Goal: Task Accomplishment & Management: Use online tool/utility

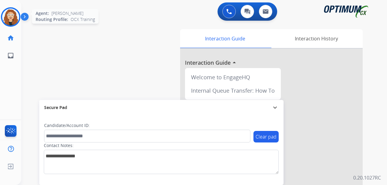
click at [10, 18] on img at bounding box center [10, 17] width 17 height 17
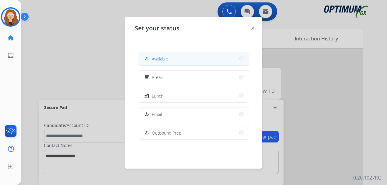
click at [202, 61] on button "how_to_reg Available" at bounding box center [193, 58] width 111 height 13
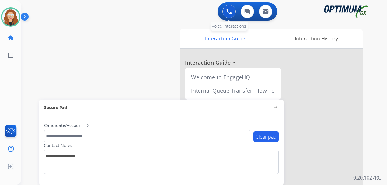
click at [228, 13] on img at bounding box center [228, 11] width 5 height 5
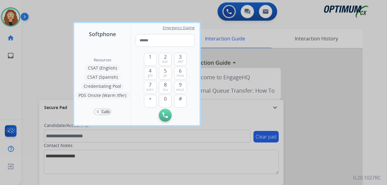
click at [228, 11] on div at bounding box center [193, 92] width 387 height 185
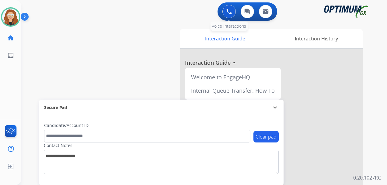
click at [228, 11] on img at bounding box center [228, 11] width 5 height 5
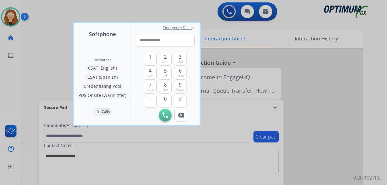
type input "**********"
click at [162, 116] on button "Initiate Call" at bounding box center [165, 115] width 13 height 13
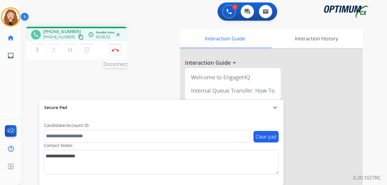
click at [118, 50] on img at bounding box center [115, 50] width 7 height 3
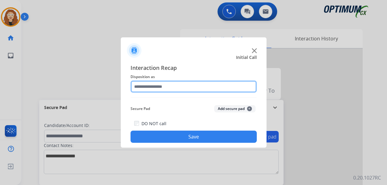
click at [166, 87] on input "text" at bounding box center [194, 87] width 126 height 12
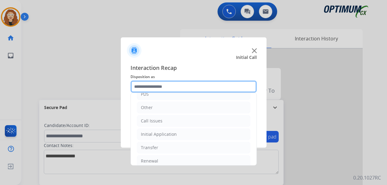
scroll to position [41, 0]
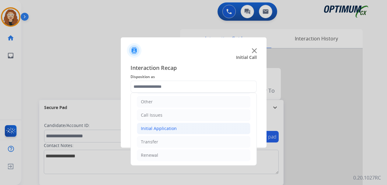
click at [173, 129] on div "Initial Application" at bounding box center [159, 129] width 36 height 6
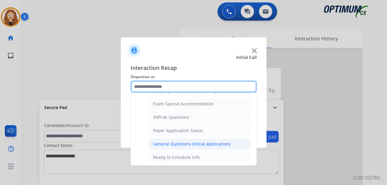
scroll to position [314, 0]
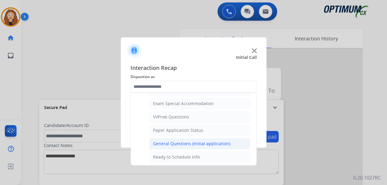
click at [217, 144] on div "General Questions (Initial application)" at bounding box center [191, 144] width 77 height 6
type input "**********"
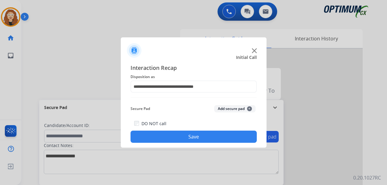
click at [204, 138] on button "Save" at bounding box center [194, 137] width 126 height 12
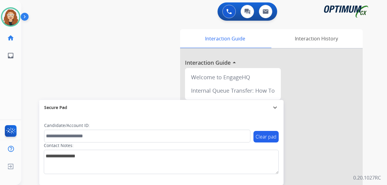
click at [31, 75] on div "swap_horiz Break voice bridge close_fullscreen Connect 3-Way Call merge_type Se…" at bounding box center [196, 149] width 351 height 254
click at [9, 19] on img at bounding box center [10, 17] width 17 height 17
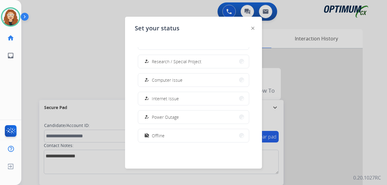
scroll to position [152, 0]
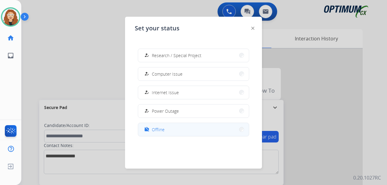
click at [160, 128] on span "Offline" at bounding box center [158, 130] width 13 height 6
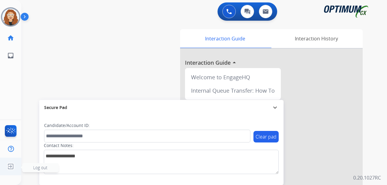
click at [13, 165] on img at bounding box center [10, 167] width 11 height 12
click at [33, 164] on span "Log out" at bounding box center [40, 167] width 37 height 9
